Goal: Task Accomplishment & Management: Use online tool/utility

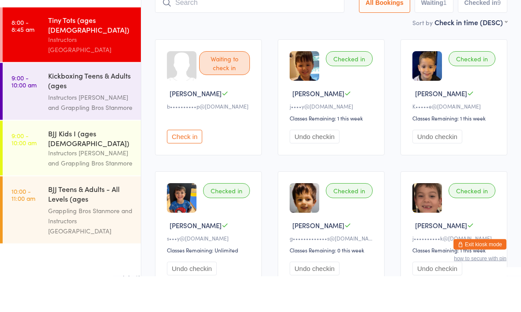
click at [46, 157] on link "9:00 - 10:00 am BJJ Kids I (ages 7-10) Instructors Stanmore and Grappling Bros …" at bounding box center [72, 184] width 138 height 55
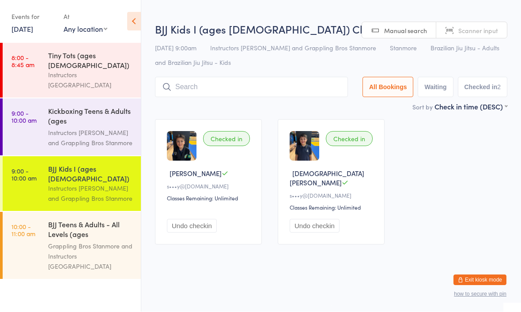
click at [200, 86] on input "search" at bounding box center [251, 87] width 193 height 20
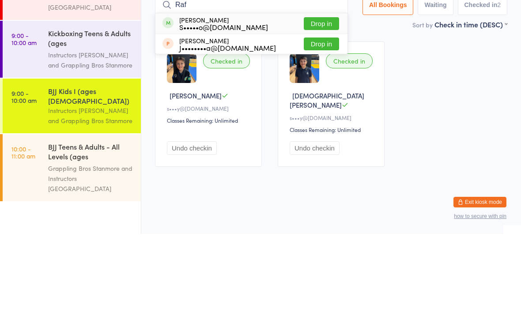
type input "Raf"
click at [316, 95] on button "Drop in" at bounding box center [321, 101] width 35 height 13
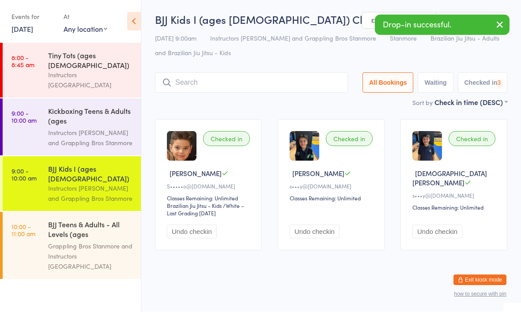
scroll to position [0, 0]
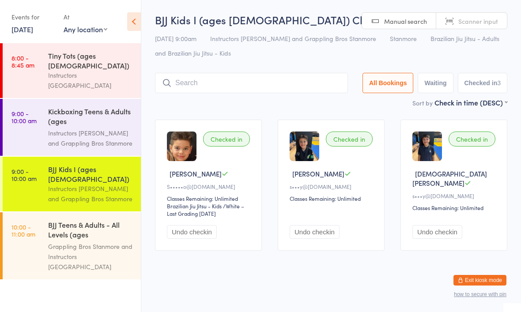
click at [223, 90] on input "search" at bounding box center [251, 83] width 193 height 20
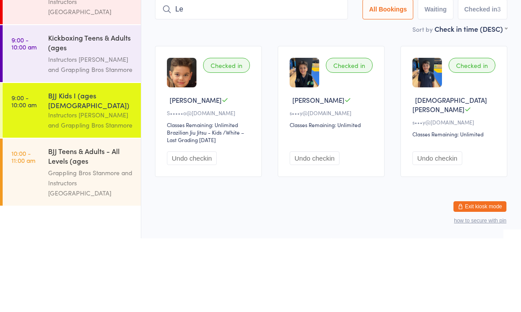
type input "L"
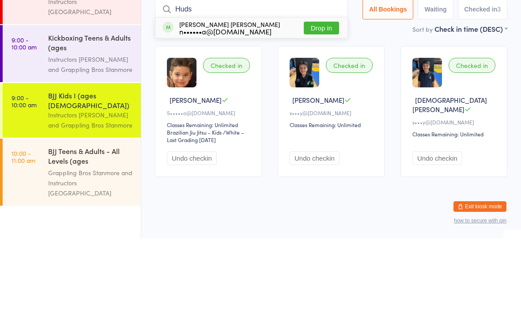
type input "Huds"
click at [314, 95] on button "Drop in" at bounding box center [321, 101] width 35 height 13
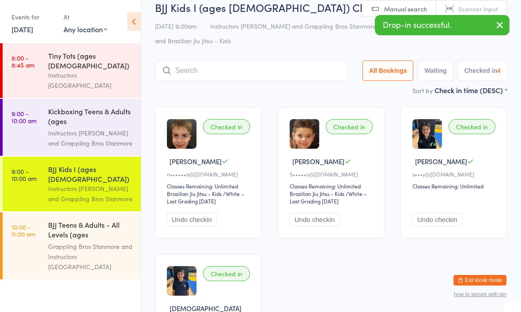
click at [215, 71] on input "search" at bounding box center [251, 71] width 193 height 20
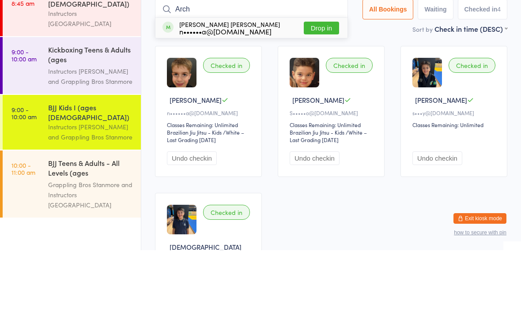
type input "Arch"
click at [315, 84] on button "Drop in" at bounding box center [321, 90] width 35 height 13
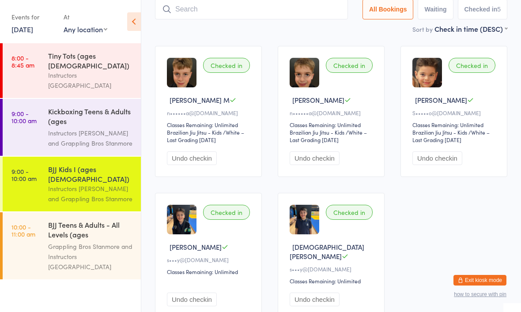
click at [192, 8] on input "search" at bounding box center [251, 9] width 193 height 20
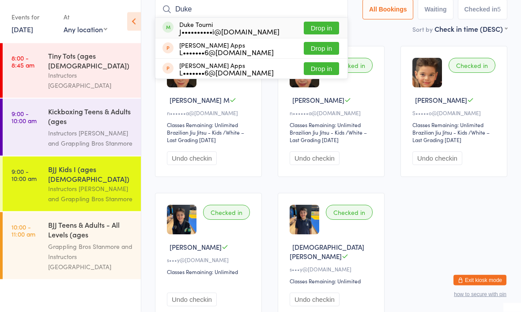
type input "Duke"
click at [304, 28] on button "Drop in" at bounding box center [321, 28] width 35 height 13
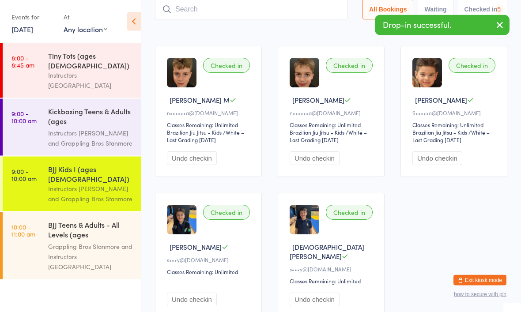
scroll to position [74, 0]
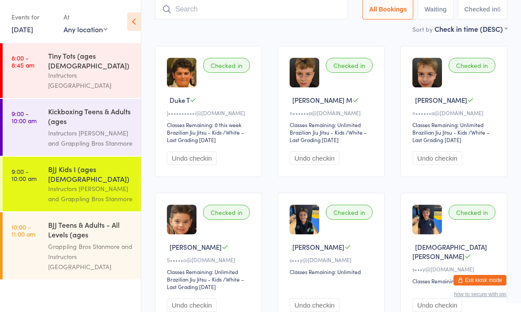
click at [287, 9] on input "search" at bounding box center [251, 9] width 193 height 20
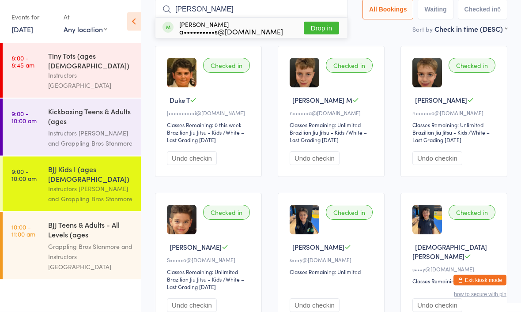
type input "Victor"
click at [317, 26] on button "Drop in" at bounding box center [321, 28] width 35 height 13
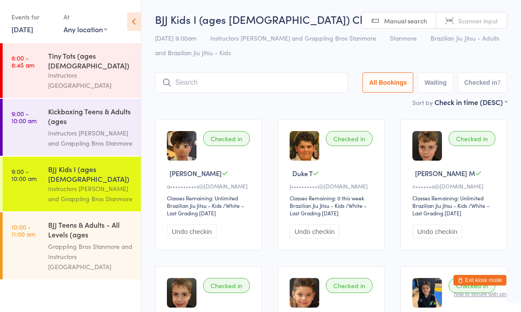
scroll to position [0, 0]
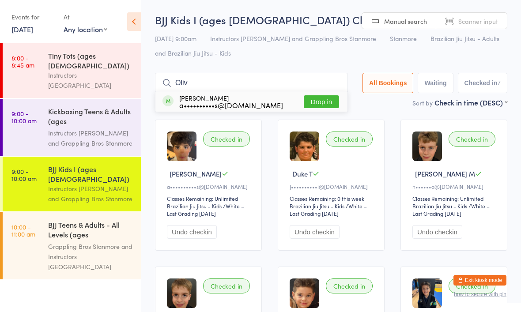
type input "Oliv"
click at [240, 103] on div "a••••••••••s@[DOMAIN_NAME]" at bounding box center [231, 105] width 104 height 7
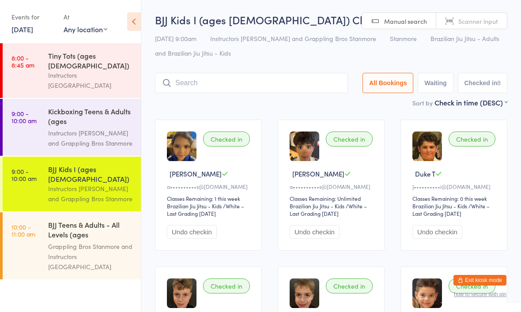
click at [263, 83] on input "search" at bounding box center [251, 83] width 193 height 20
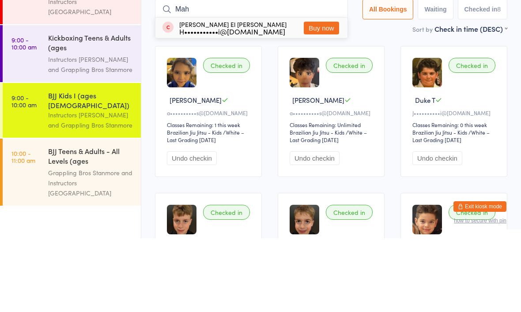
type input "Mah"
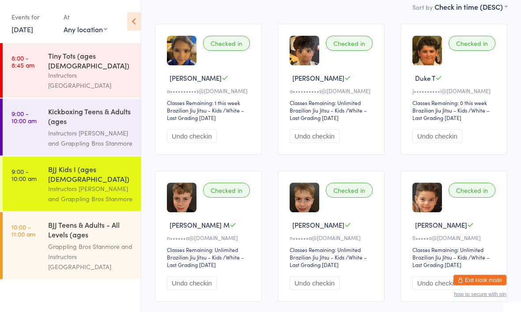
scroll to position [96, 0]
click at [67, 58] on div "Tiny Tots (ages [DEMOGRAPHIC_DATA])" at bounding box center [90, 60] width 85 height 19
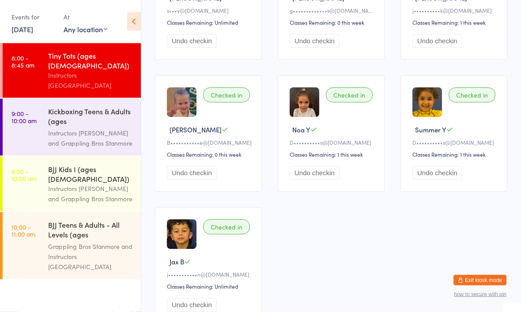
scroll to position [293, 0]
click at [451, 169] on div "Checked in Summer Y D••••••••••s@[DOMAIN_NAME] Classes Remaining: 1 this week U…" at bounding box center [454, 134] width 107 height 116
click at [79, 184] on div "Instructors [PERSON_NAME] and Grappling Bros Stanmore" at bounding box center [90, 194] width 85 height 20
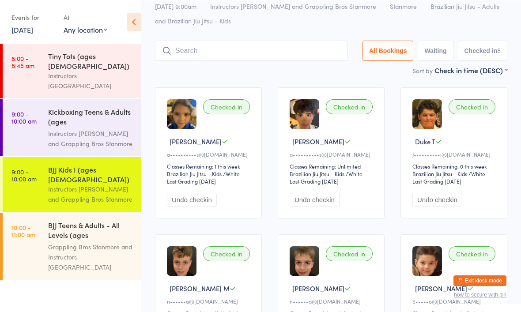
scroll to position [32, 0]
click at [286, 46] on input "search" at bounding box center [251, 51] width 193 height 20
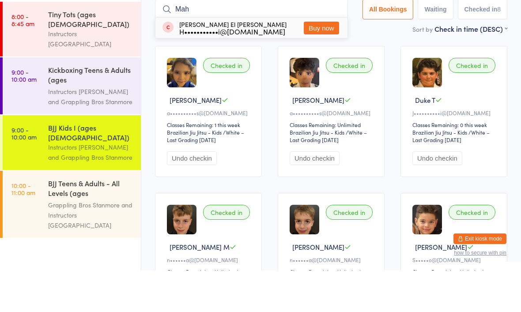
type input "Mah"
click at [249, 62] on div "Mahmoud El badawi H•••••••••••i@[DOMAIN_NAME]" at bounding box center [232, 69] width 107 height 14
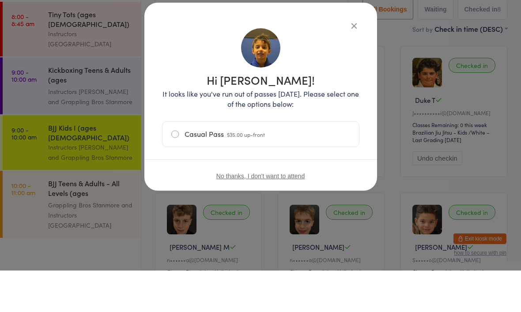
scroll to position [74, 0]
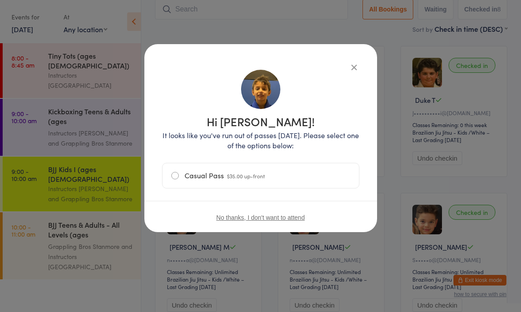
click at [354, 68] on icon "button" at bounding box center [355, 67] width 10 height 10
